Goal: Task Accomplishment & Management: Manage account settings

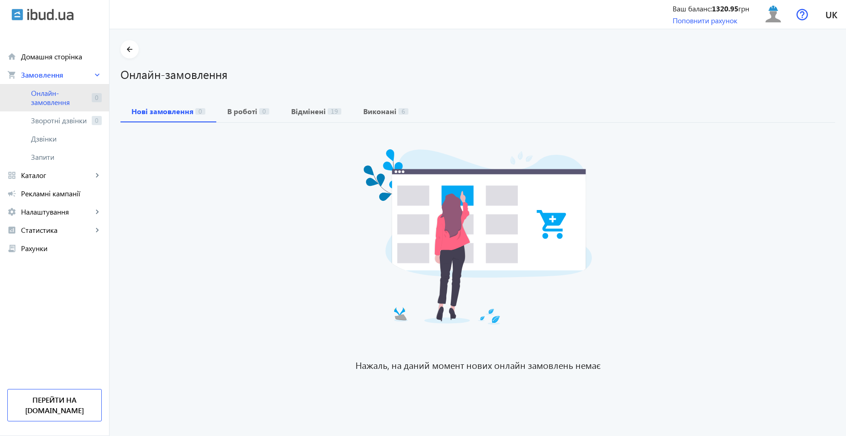
click at [40, 98] on span "Онлайн-замовлення" at bounding box center [59, 98] width 57 height 18
click at [63, 103] on span "Онлайн-замовлення" at bounding box center [59, 98] width 57 height 18
